Goal: Information Seeking & Learning: Check status

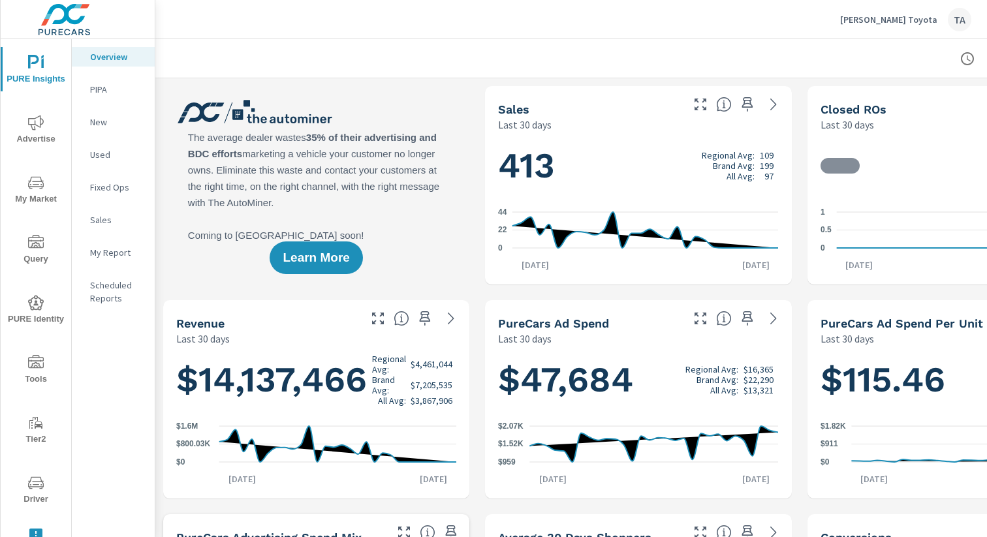
scroll to position [0, 134]
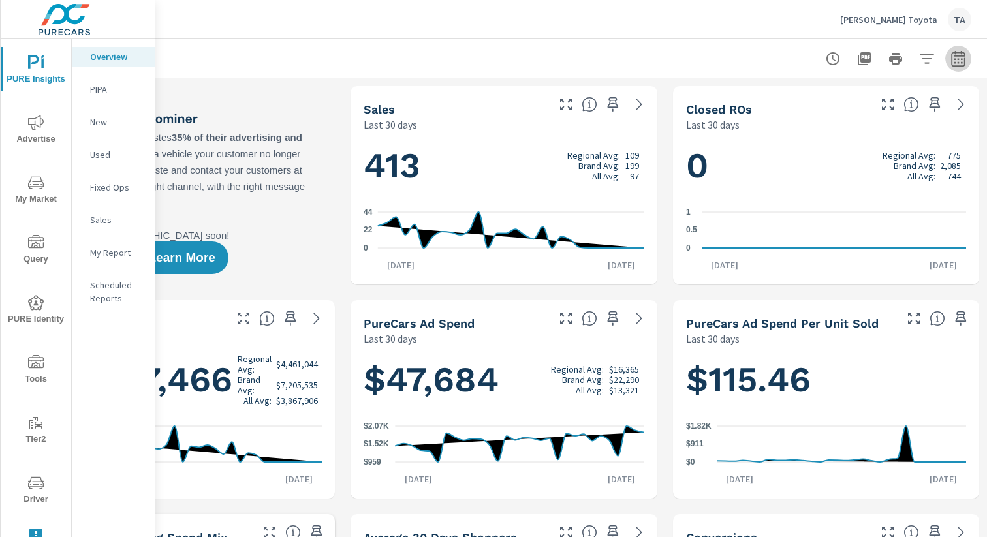
click at [956, 59] on icon "button" at bounding box center [958, 59] width 16 height 16
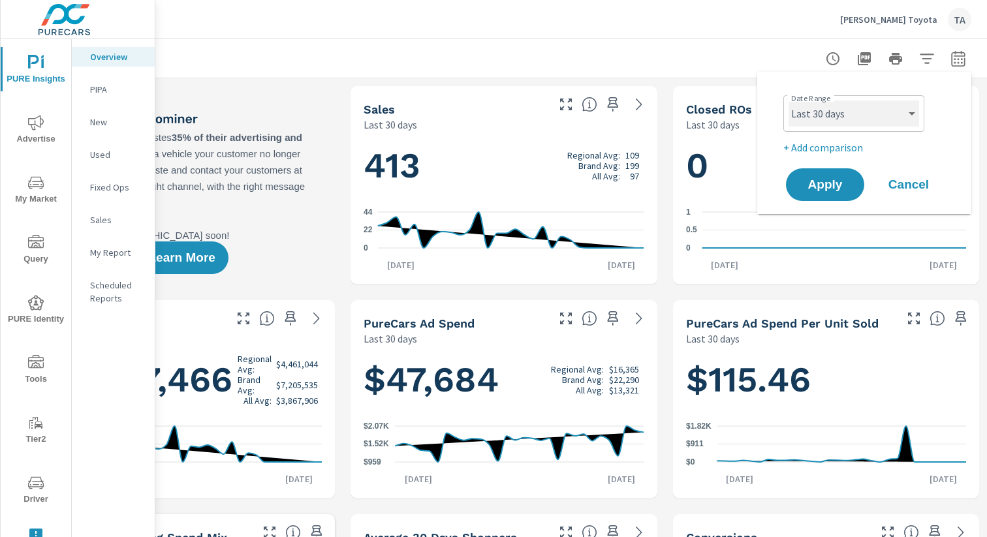
click at [850, 104] on select "Custom [DATE] Last week Last 7 days Last 14 days Last 30 days Last 45 days Last…" at bounding box center [853, 114] width 131 height 26
click at [788, 101] on select "Custom [DATE] Last week Last 7 days Last 14 days Last 30 days Last 45 days Last…" at bounding box center [853, 114] width 131 height 26
select select "Last month"
click at [808, 189] on span "Apply" at bounding box center [825, 185] width 54 height 12
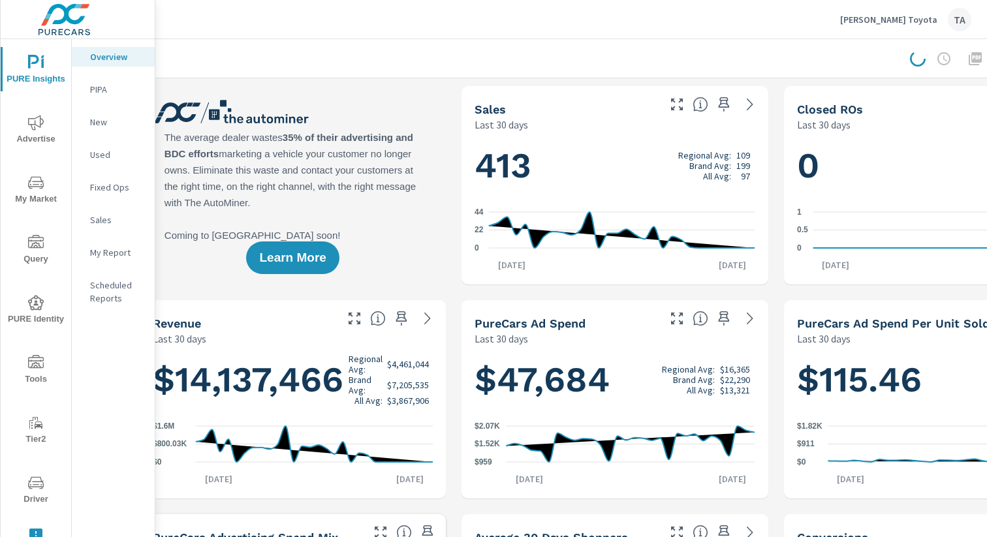
scroll to position [0, 20]
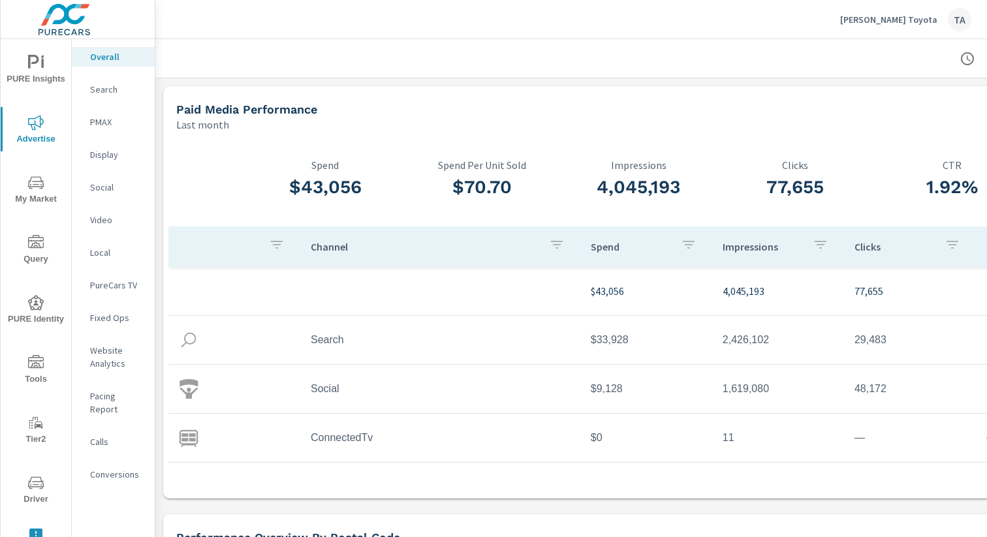
scroll to position [0, 134]
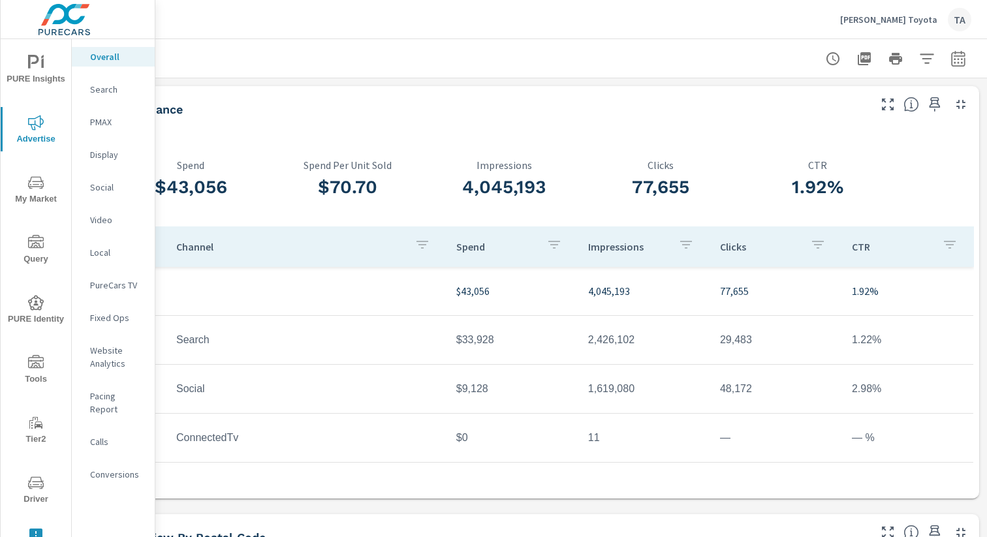
click at [959, 55] on icon "button" at bounding box center [958, 58] width 14 height 16
select select "Last month"
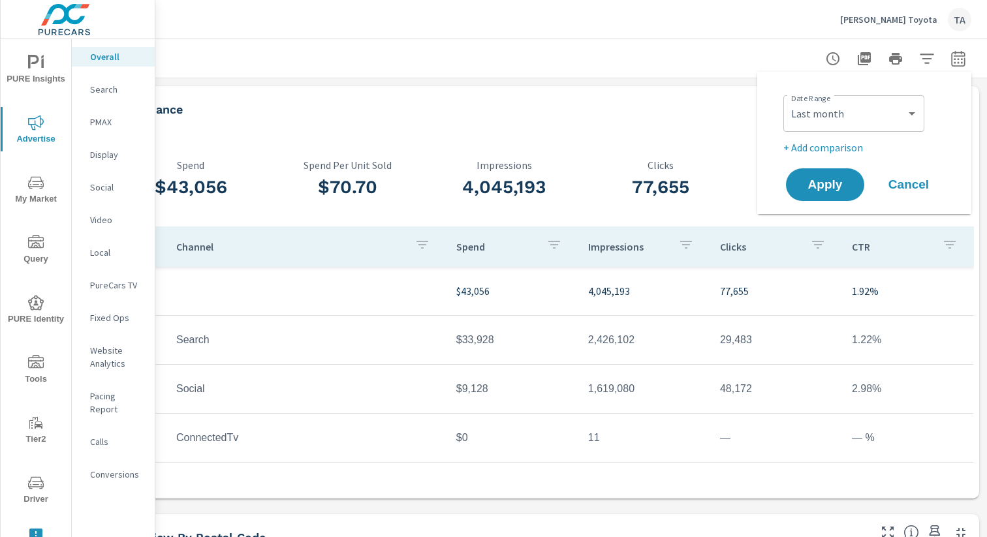
click at [914, 181] on span "Cancel" at bounding box center [908, 185] width 52 height 12
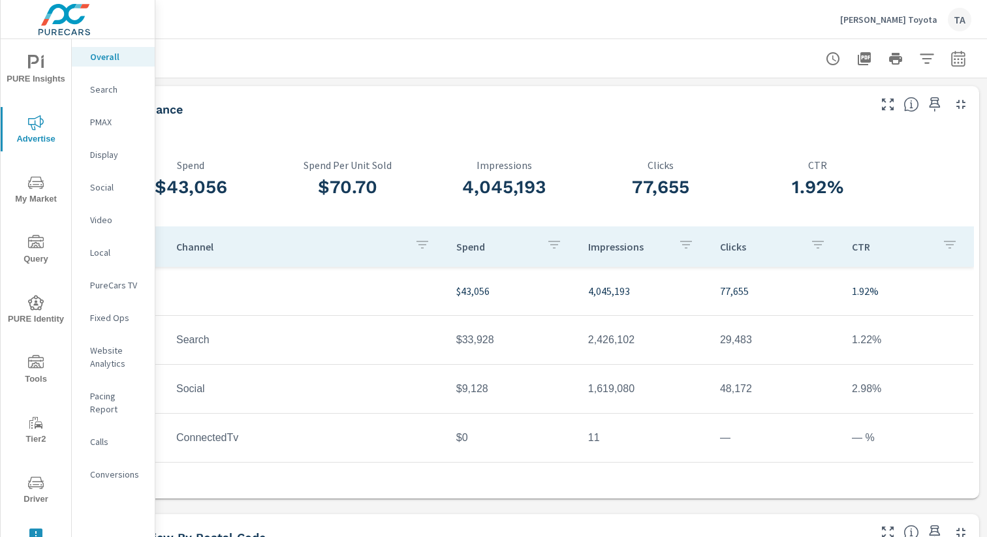
click at [872, 65] on button "button" at bounding box center [864, 59] width 26 height 26
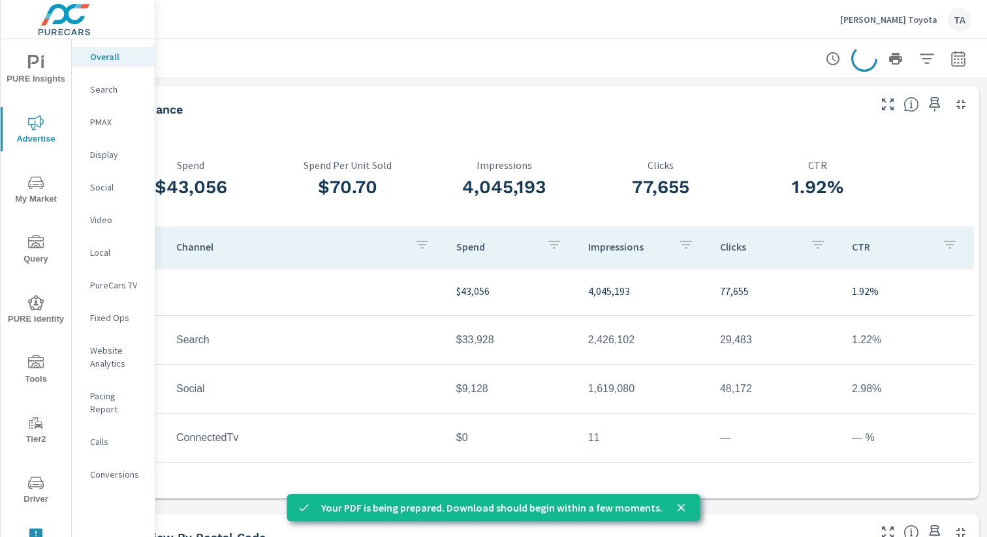
click at [116, 96] on div "Search" at bounding box center [113, 90] width 83 height 20
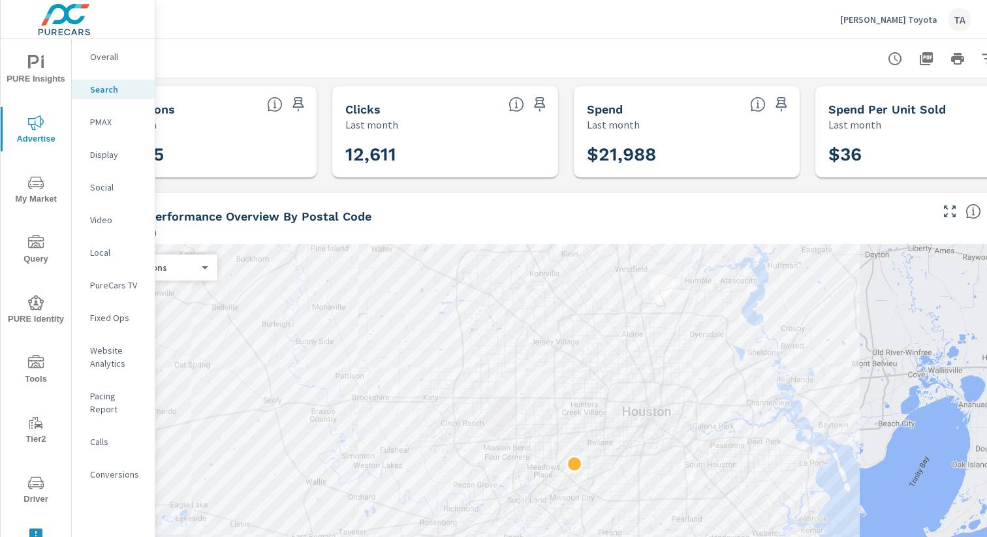
scroll to position [0, 134]
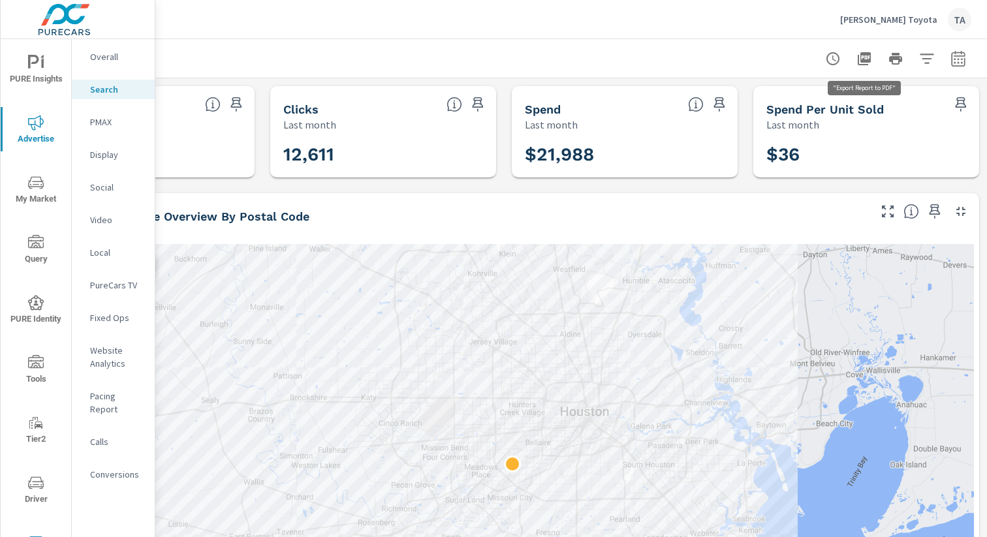
click at [866, 54] on icon "button" at bounding box center [864, 58] width 13 height 13
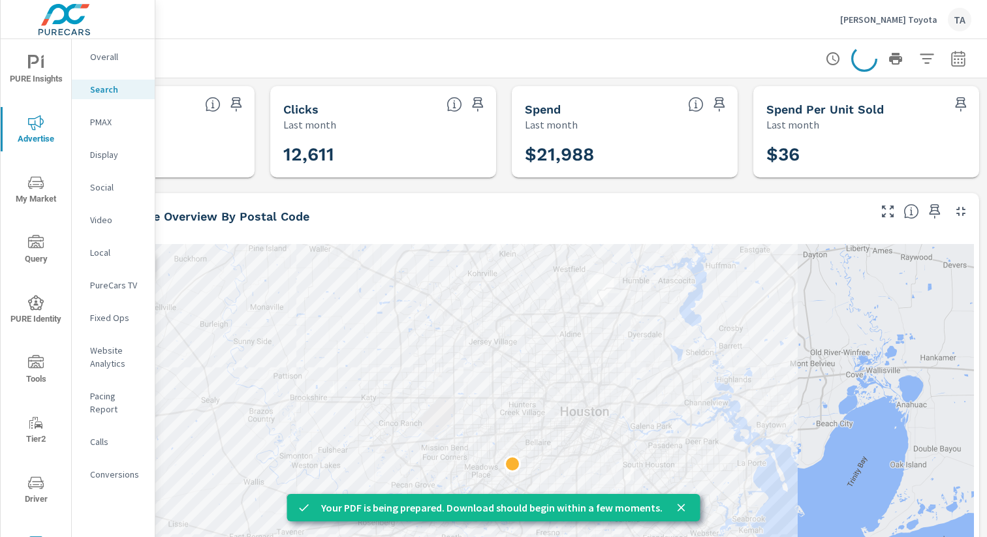
click at [104, 121] on p "PMAX" at bounding box center [117, 122] width 54 height 13
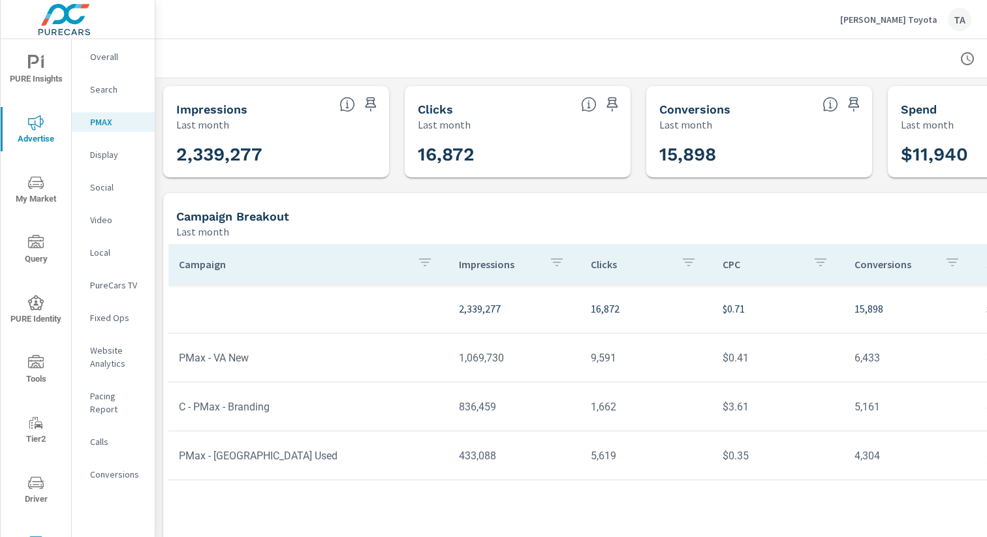
click at [593, 59] on div at bounding box center [638, 58] width 935 height 39
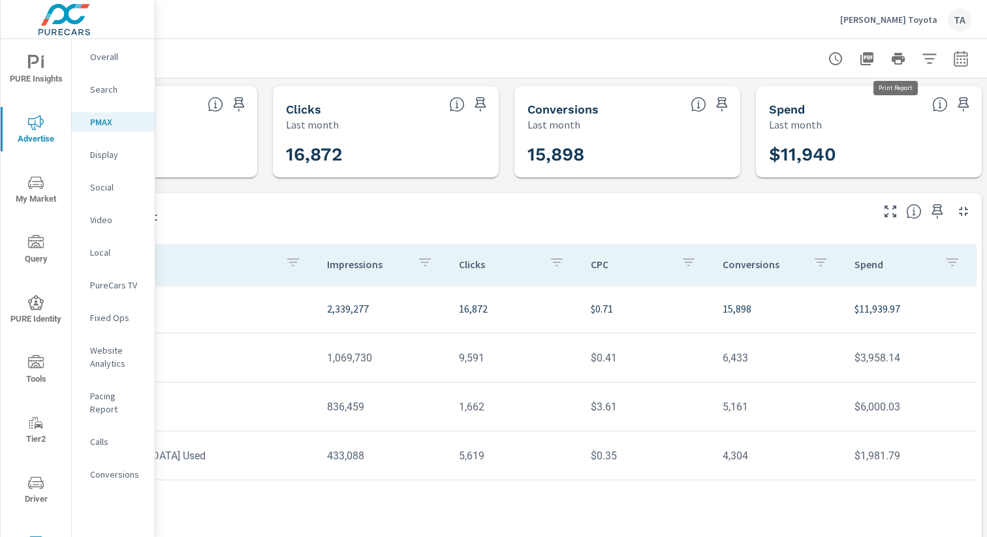
scroll to position [0, 134]
click at [868, 57] on icon "button" at bounding box center [864, 59] width 16 height 16
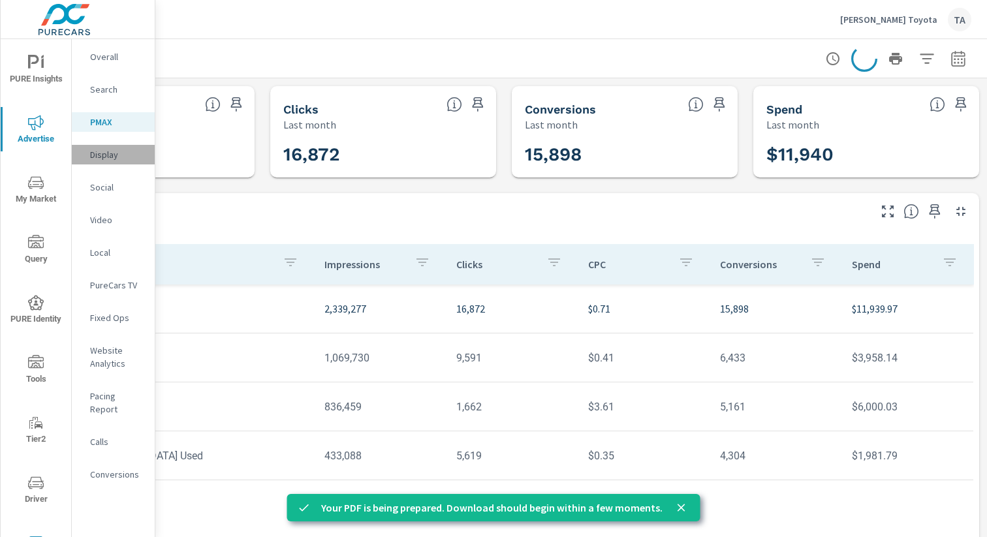
click at [113, 155] on p "Display" at bounding box center [117, 154] width 54 height 13
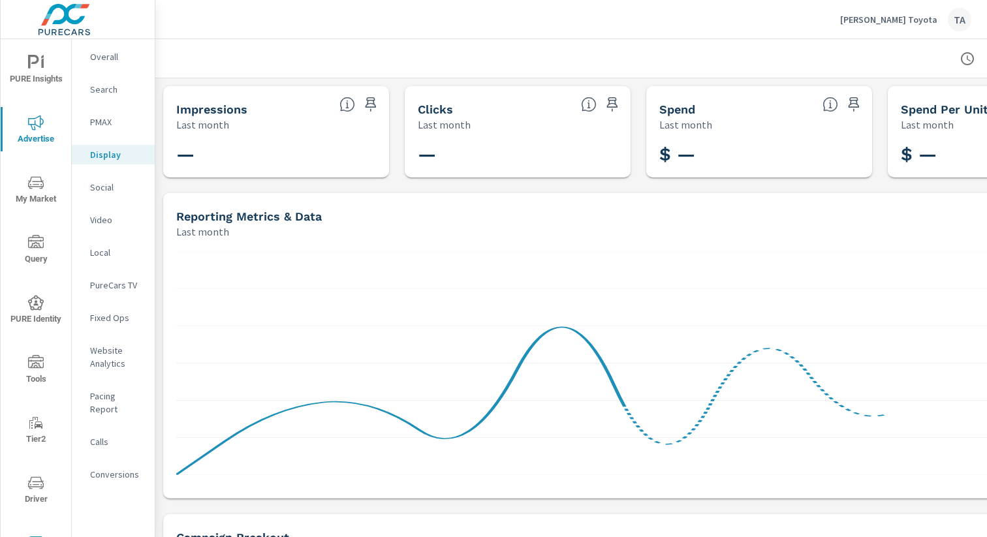
click at [107, 191] on p "Social" at bounding box center [117, 187] width 54 height 13
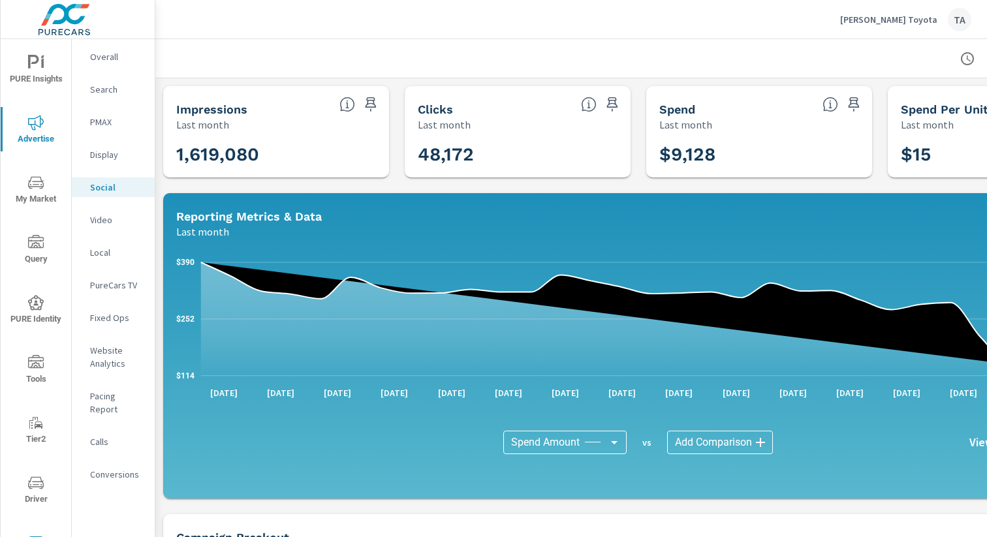
scroll to position [0, 134]
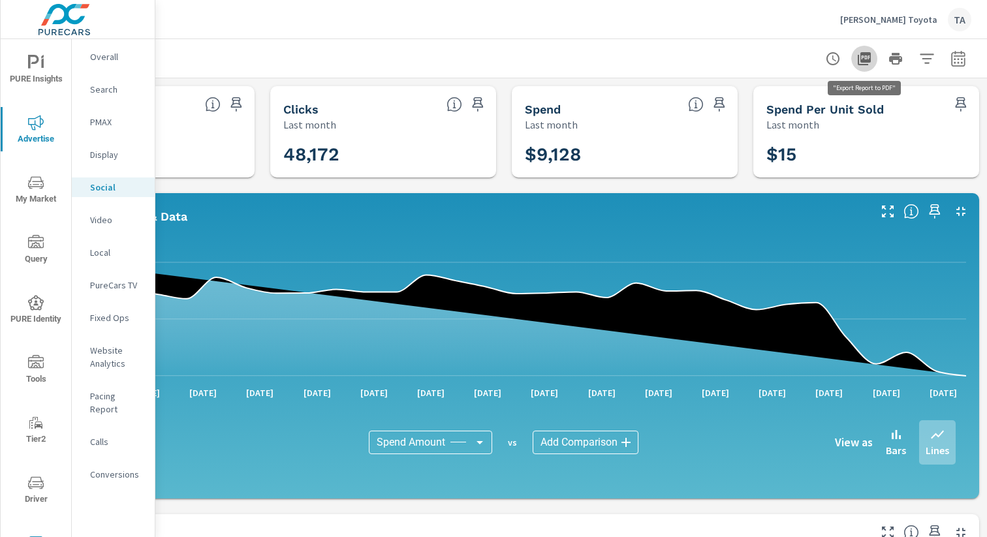
click at [867, 57] on icon "button" at bounding box center [864, 59] width 16 height 16
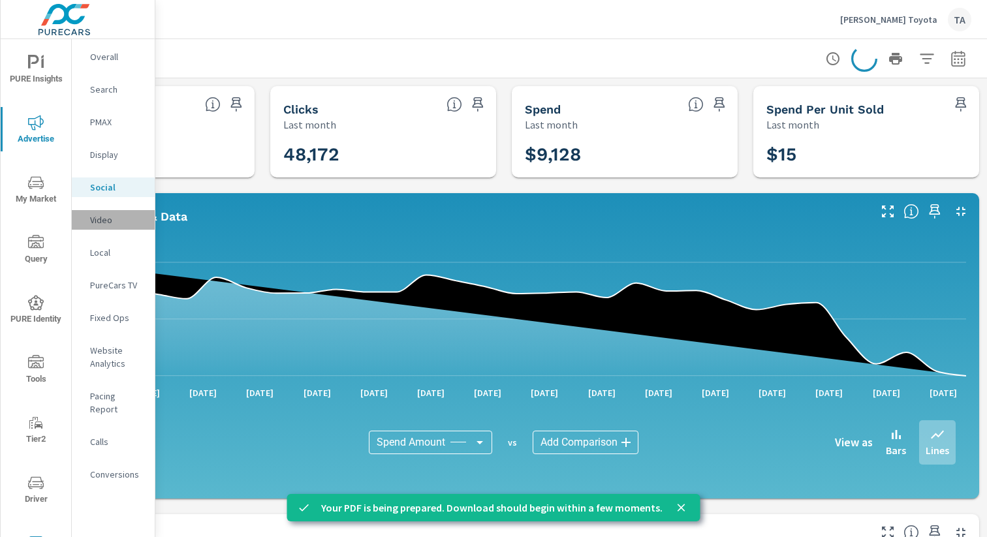
click at [98, 225] on p "Video" at bounding box center [117, 219] width 54 height 13
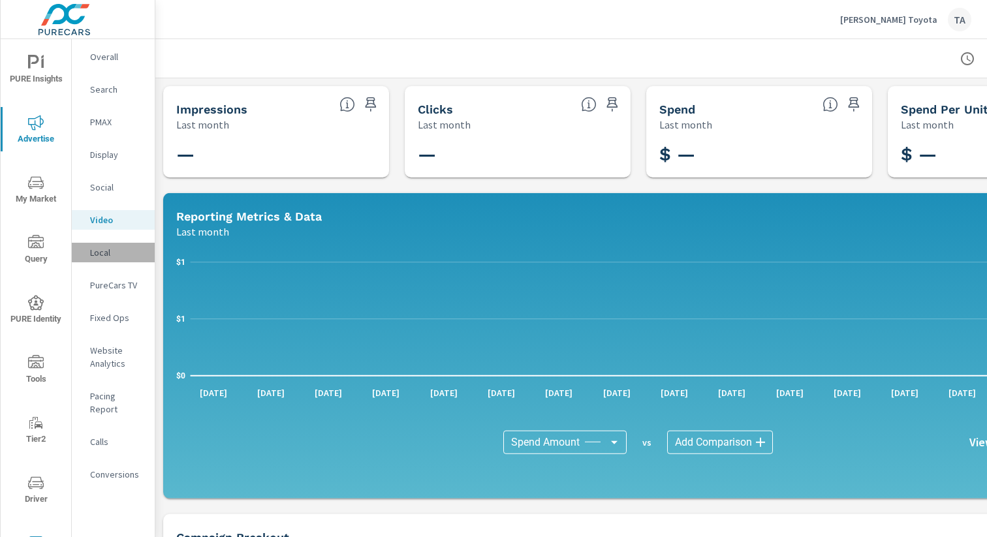
click at [103, 250] on p "Local" at bounding box center [117, 252] width 54 height 13
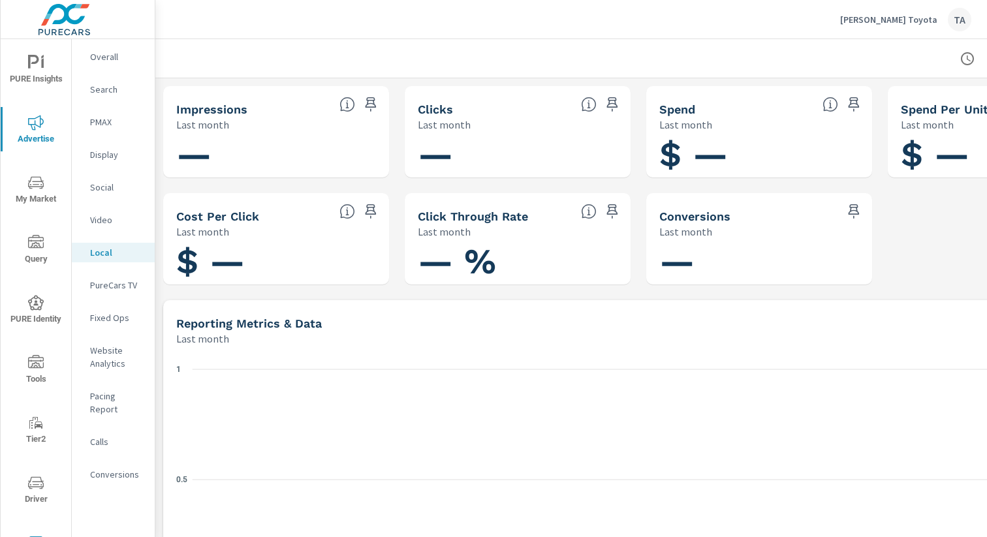
click at [109, 283] on p "PureCars TV" at bounding box center [117, 285] width 54 height 13
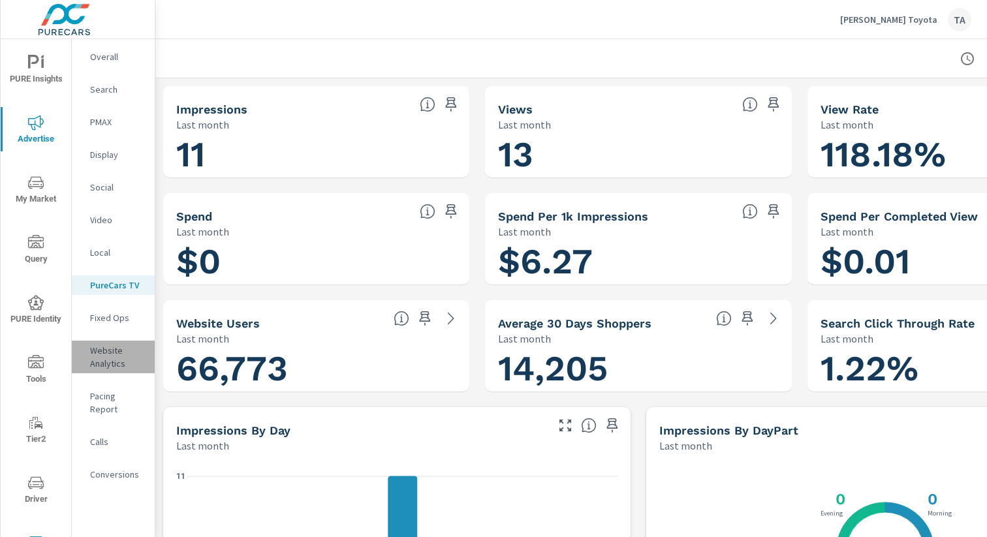
click at [110, 351] on p "Website Analytics" at bounding box center [117, 357] width 54 height 26
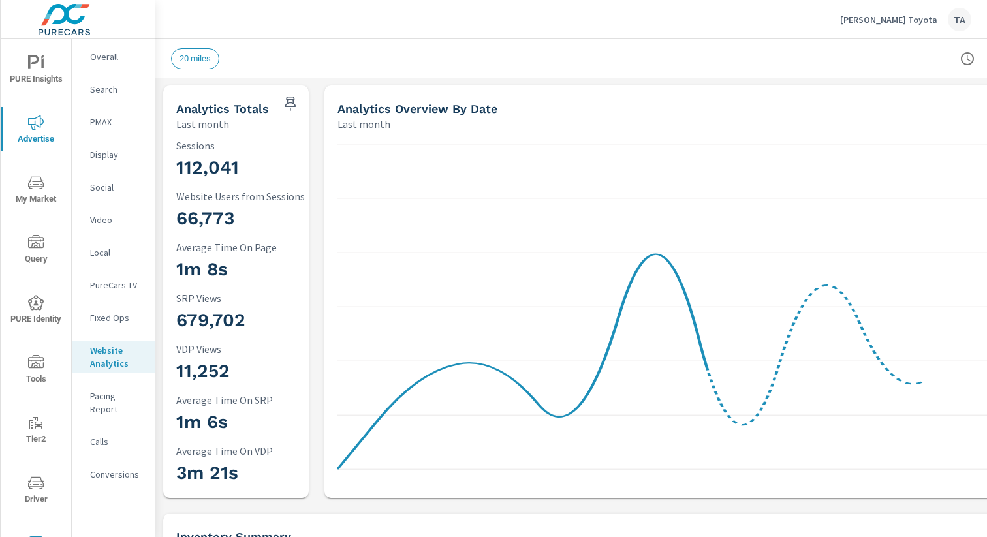
scroll to position [1, 134]
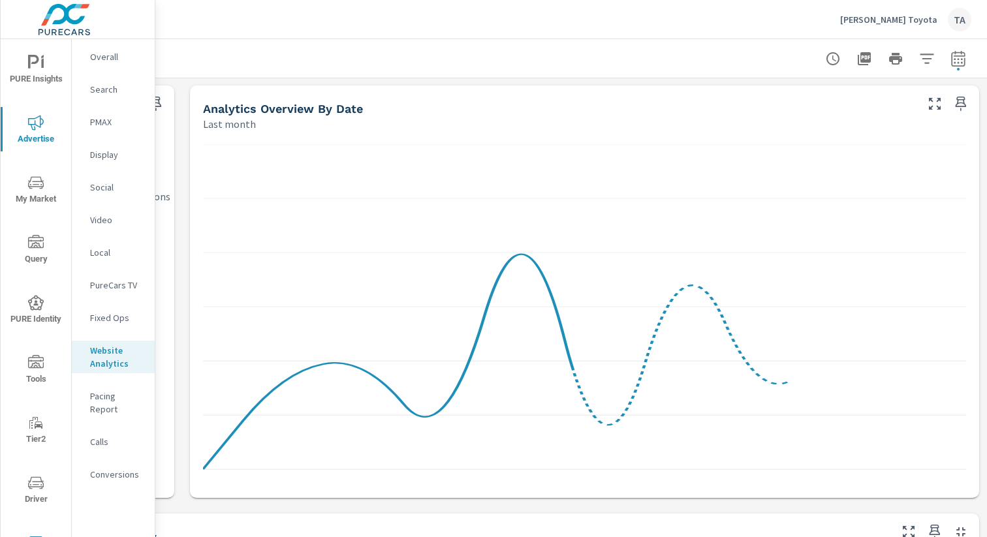
click at [867, 54] on icon "button" at bounding box center [864, 58] width 13 height 13
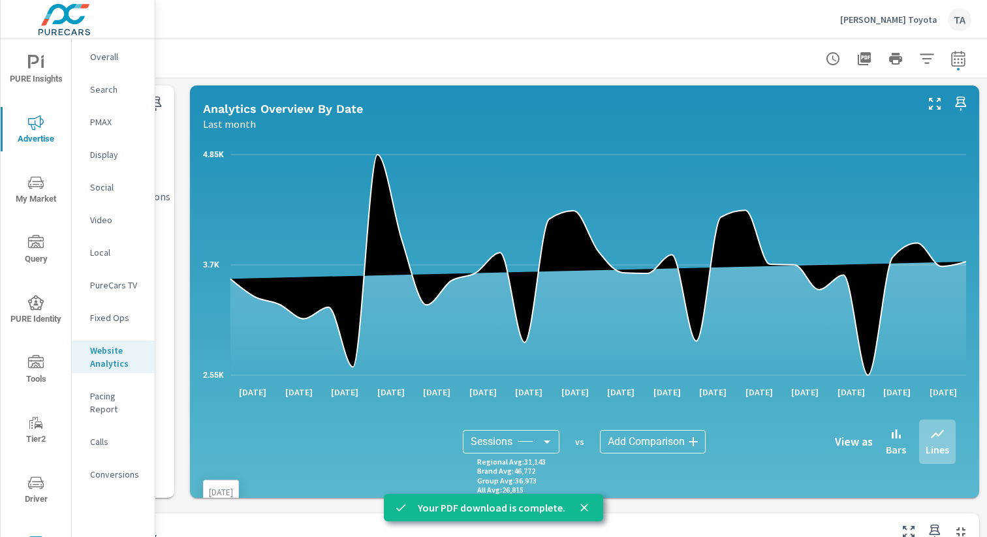
scroll to position [0, 134]
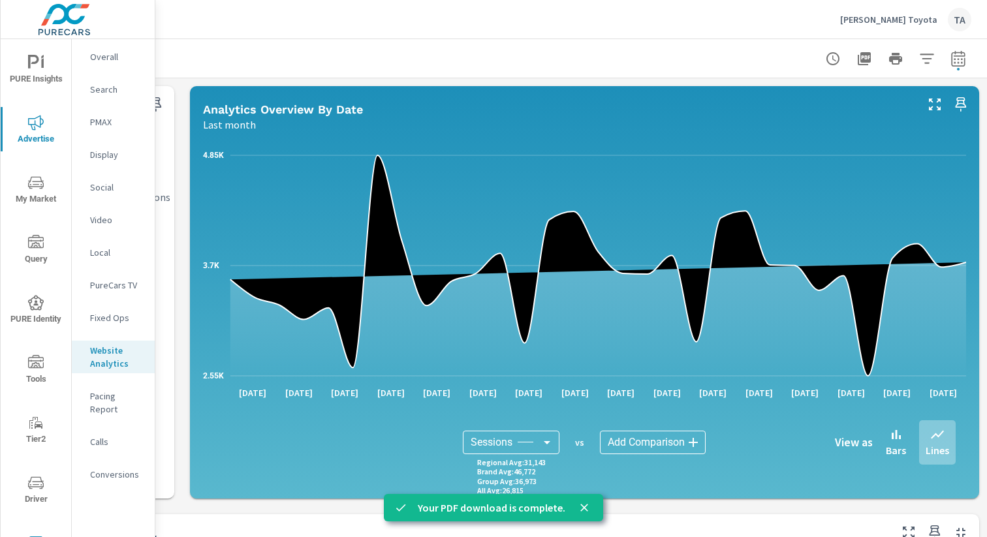
click at [115, 59] on p "Overall" at bounding box center [117, 56] width 54 height 13
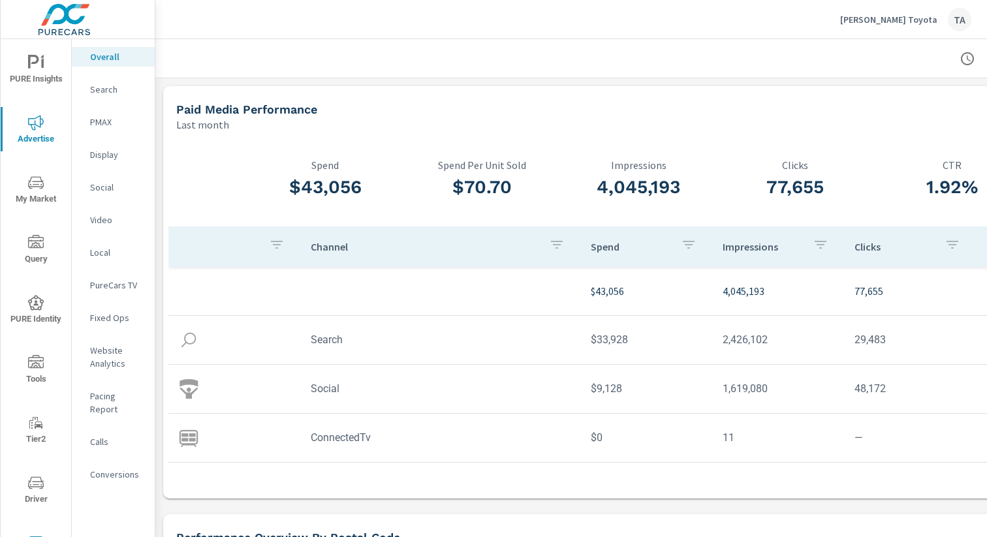
scroll to position [0, 134]
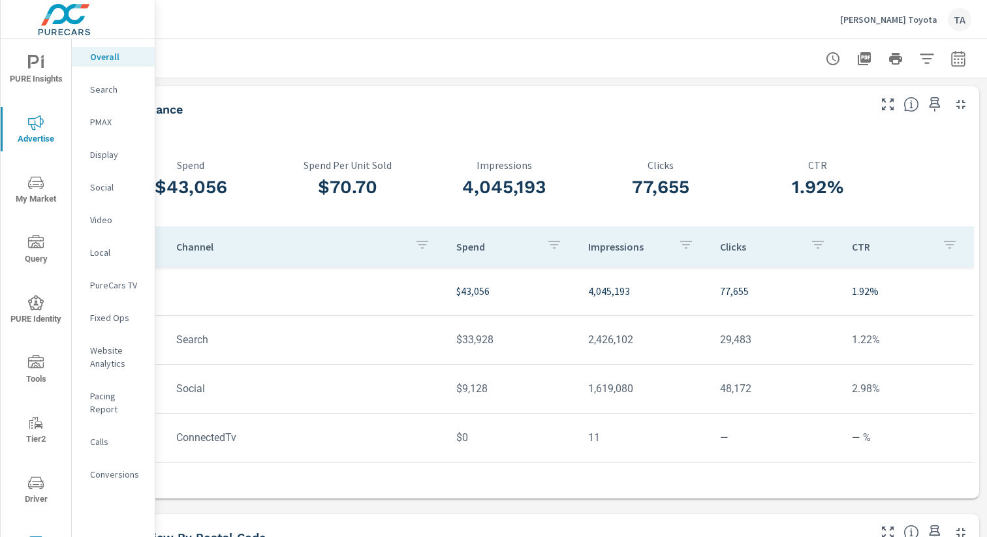
click at [982, 63] on div at bounding box center [504, 58] width 966 height 39
click at [963, 59] on icon "button" at bounding box center [958, 59] width 16 height 16
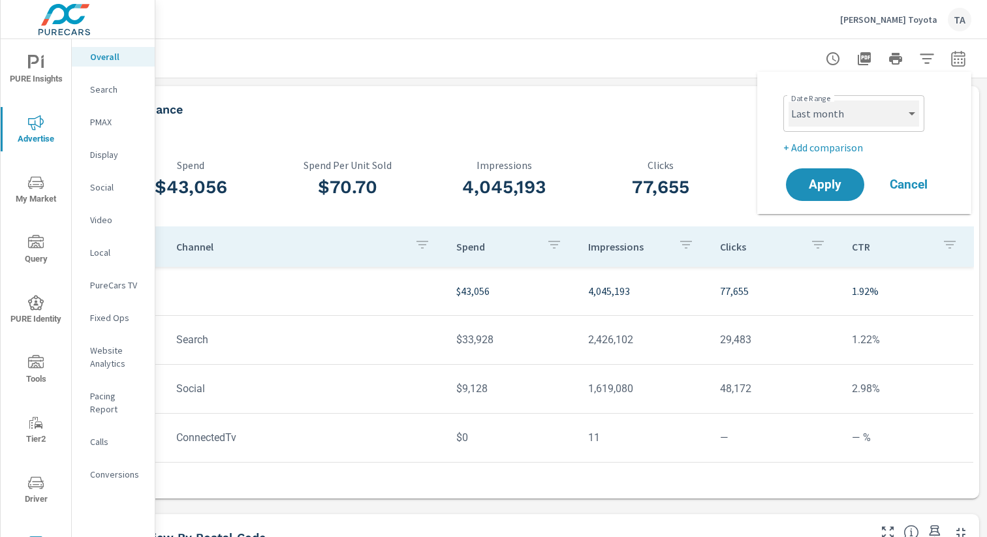
click at [860, 111] on select "Custom [DATE] Last week Last 7 days Last 14 days Last 30 days Last 45 days Last…" at bounding box center [853, 114] width 131 height 26
click at [788, 101] on select "Custom [DATE] Last week Last 7 days Last 14 days Last 30 days Last 45 days Last…" at bounding box center [853, 114] width 131 height 26
select select "Month to date"
click at [826, 189] on span "Apply" at bounding box center [825, 185] width 54 height 12
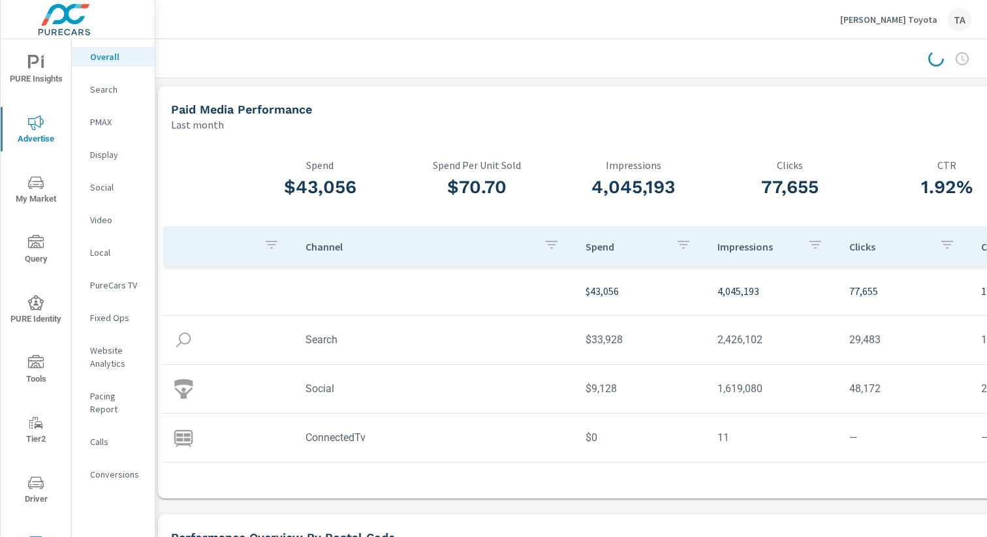
scroll to position [0, 0]
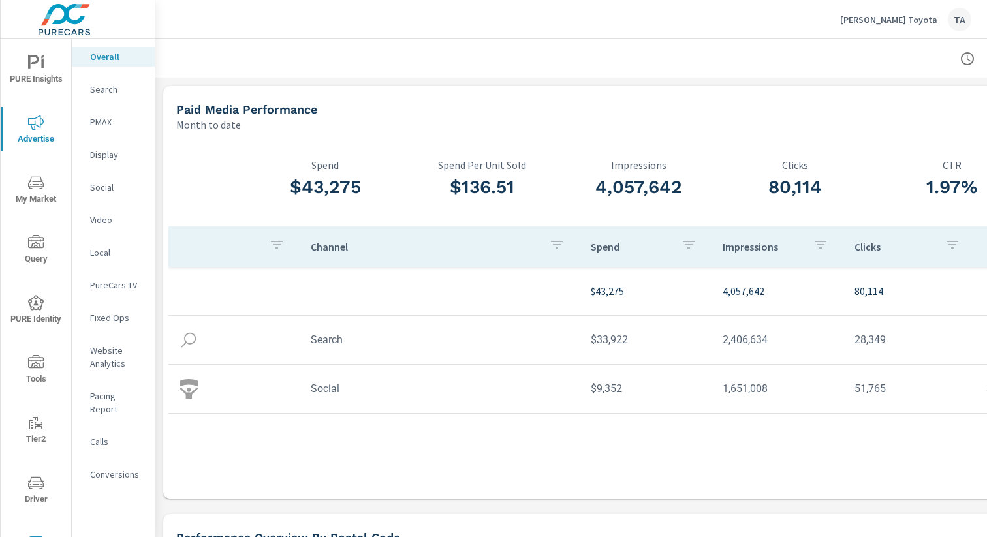
scroll to position [0, 134]
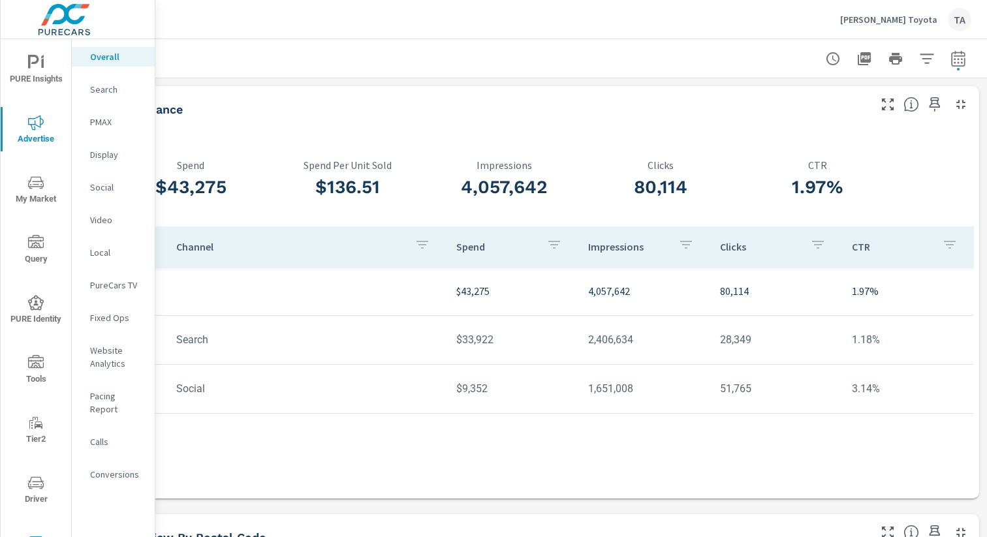
click at [862, 62] on icon "button" at bounding box center [864, 59] width 16 height 16
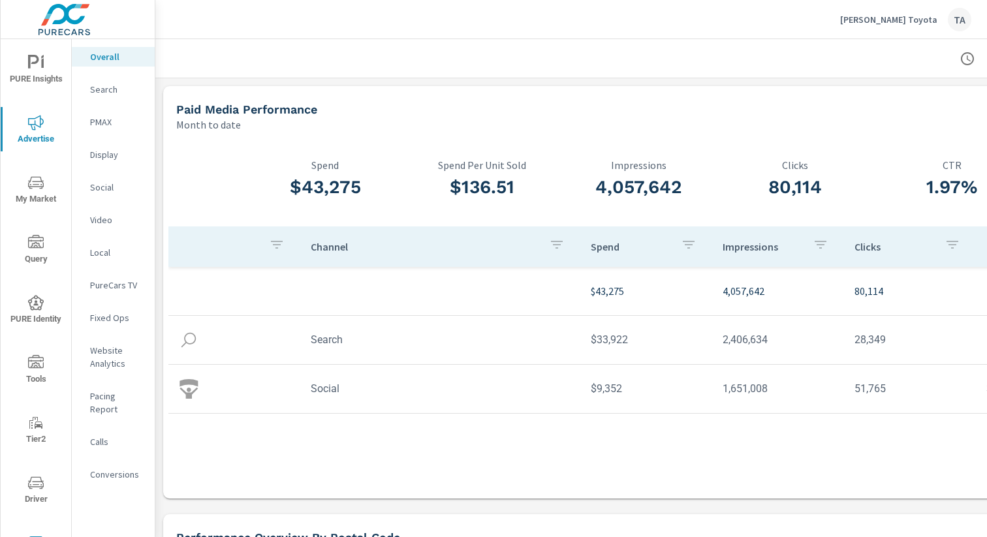
scroll to position [23, 0]
